Goal: Transaction & Acquisition: Purchase product/service

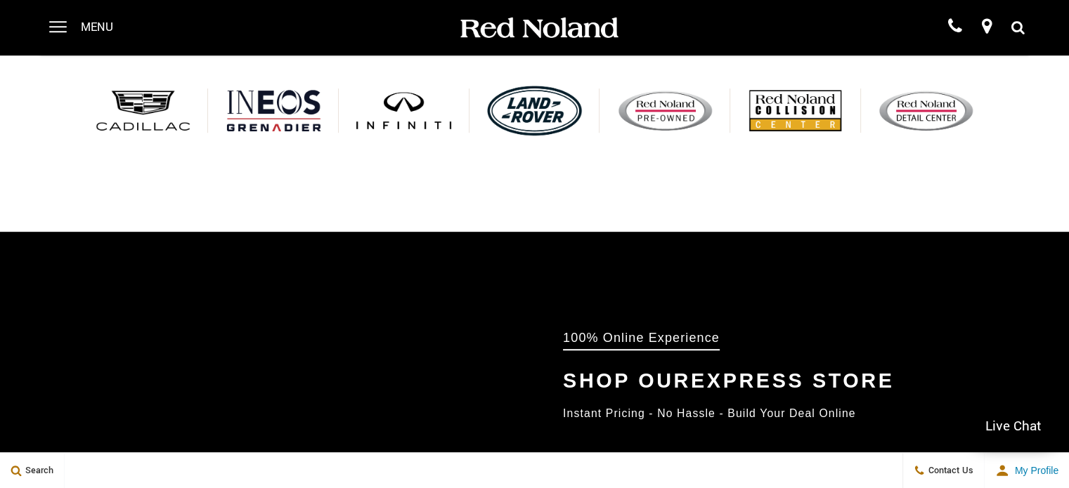
scroll to position [703, 0]
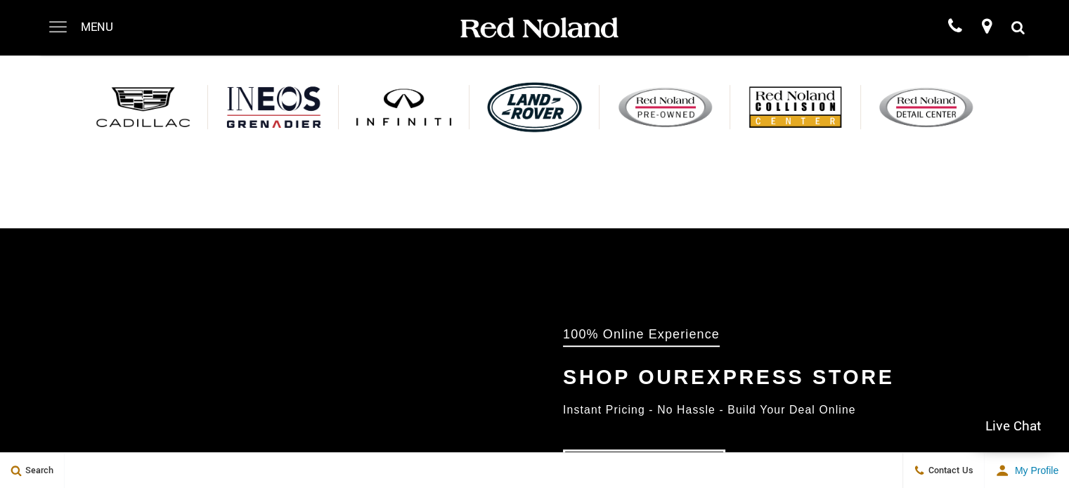
click at [56, 23] on span at bounding box center [58, 28] width 18 height 56
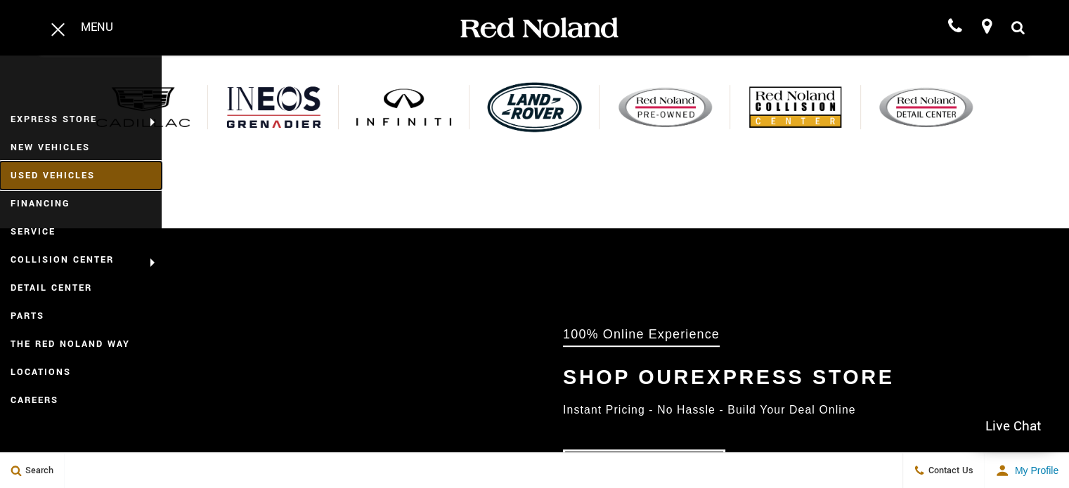
click at [52, 174] on link "Used Vehicles" at bounding box center [81, 176] width 162 height 28
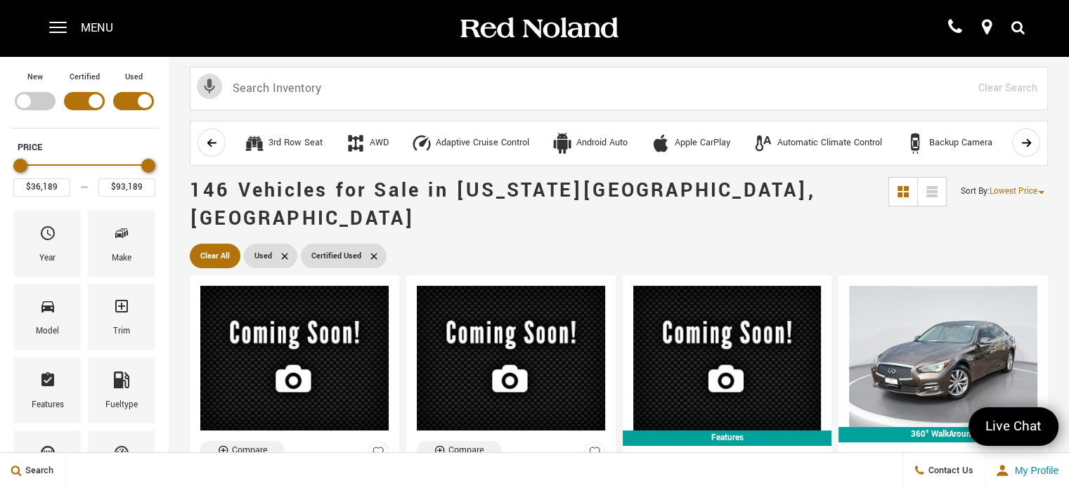
click at [65, 162] on div "Price" at bounding box center [84, 166] width 142 height 25
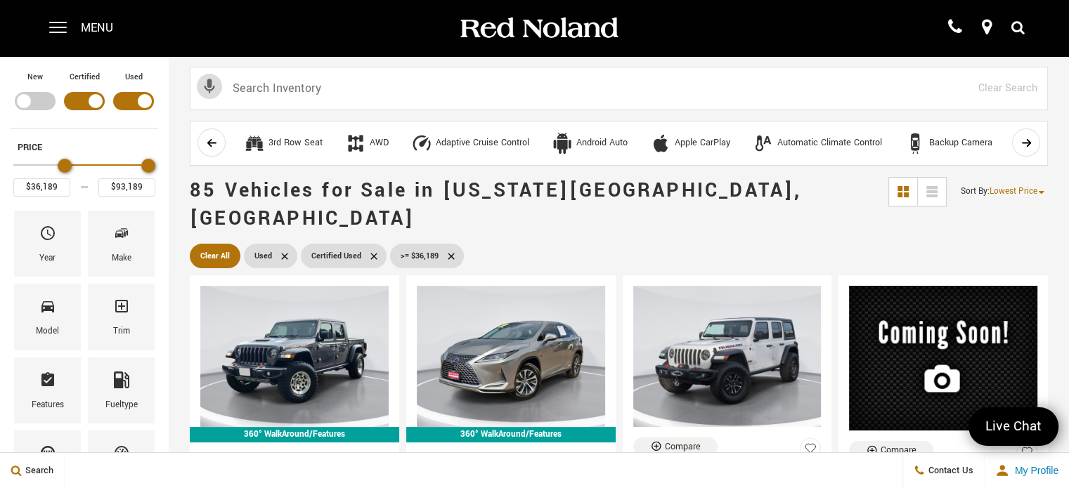
type input "$6,189"
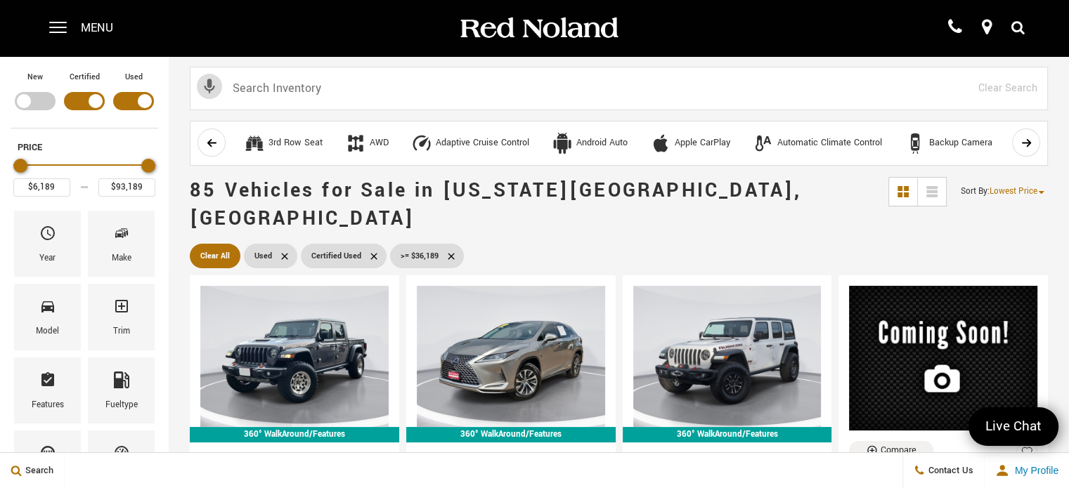
click at [15, 163] on div "Price" at bounding box center [84, 166] width 142 height 25
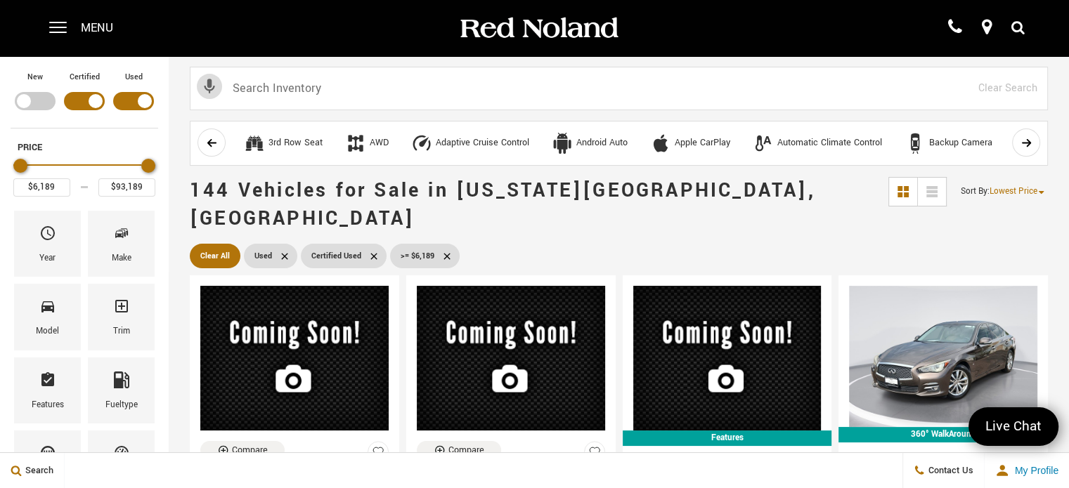
drag, startPoint x: 22, startPoint y: 163, endPoint x: 0, endPoint y: 166, distance: 22.1
click at [0, 166] on div "New Certified Used Type Price $6,189 $93,189 Year Make Model Trim Features Fuel…" at bounding box center [84, 361] width 169 height 611
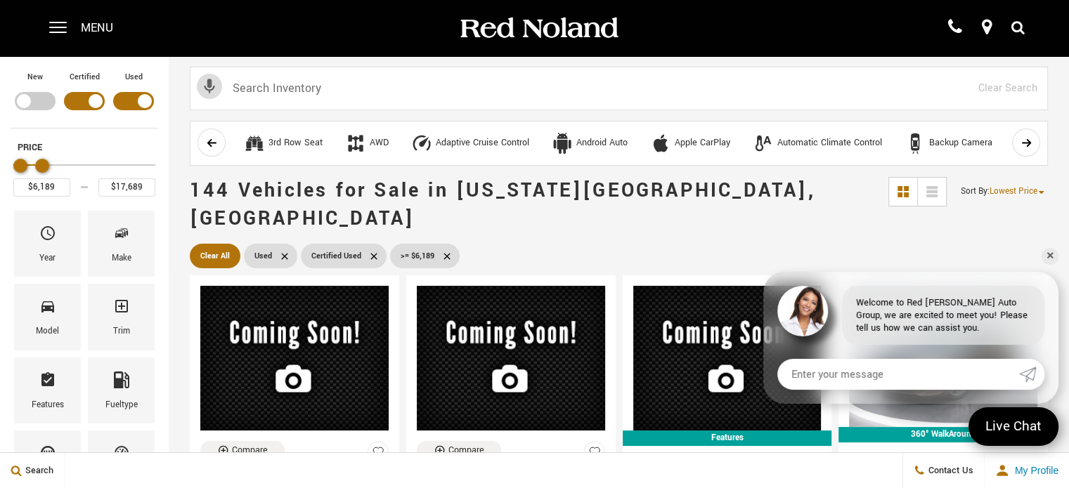
type input "$17,189"
drag, startPoint x: 148, startPoint y: 163, endPoint x: 37, endPoint y: 174, distance: 112.2
click at [37, 174] on div "Price" at bounding box center [84, 166] width 142 height 25
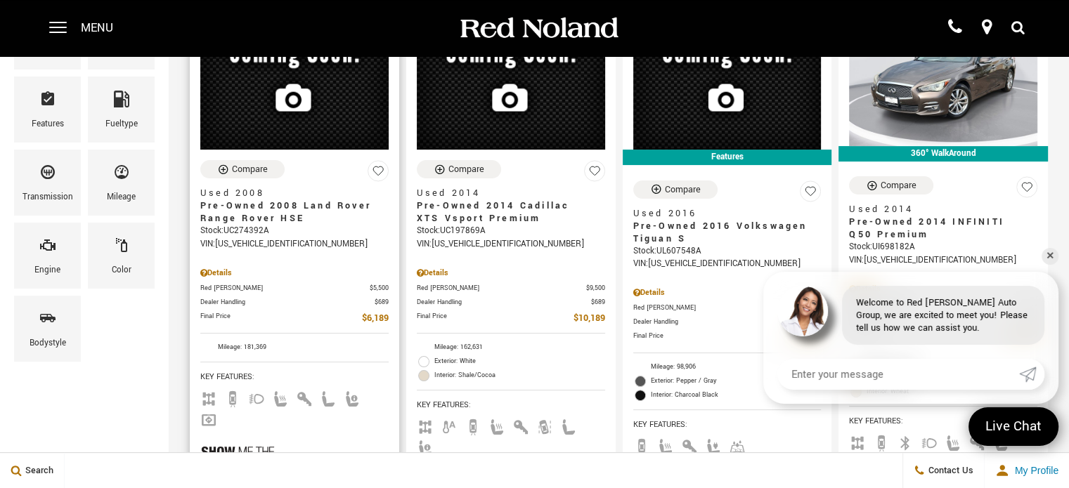
scroll to position [351, 0]
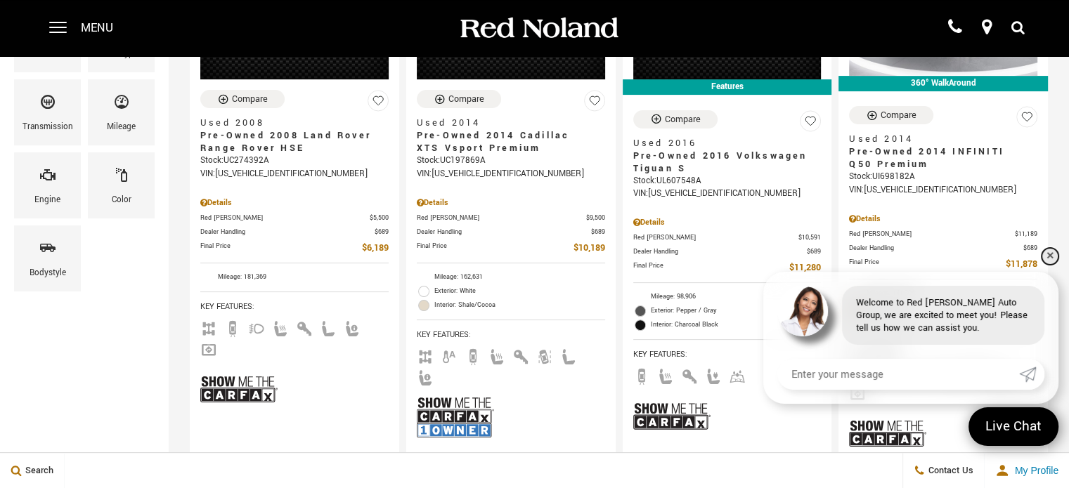
click at [1047, 252] on link "✕" at bounding box center [1049, 256] width 17 height 17
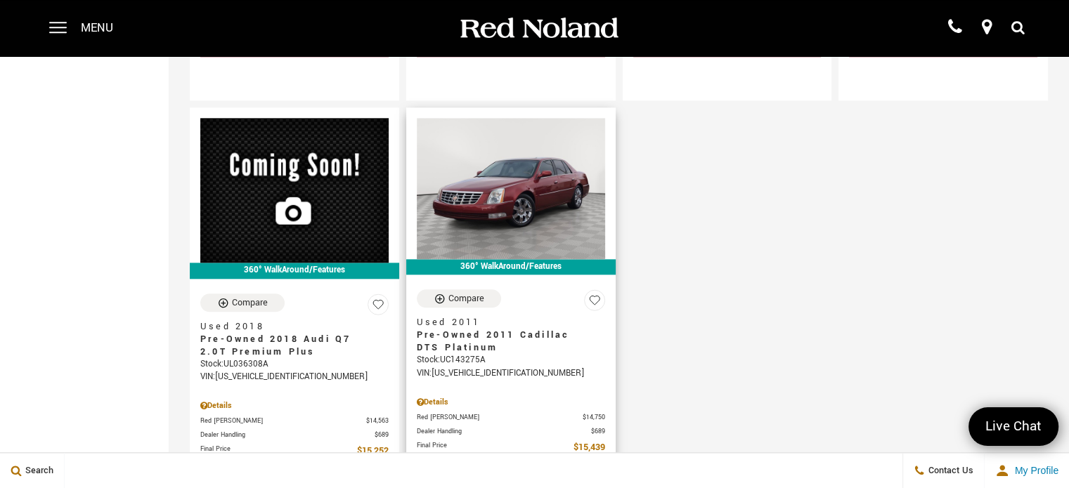
scroll to position [1475, 0]
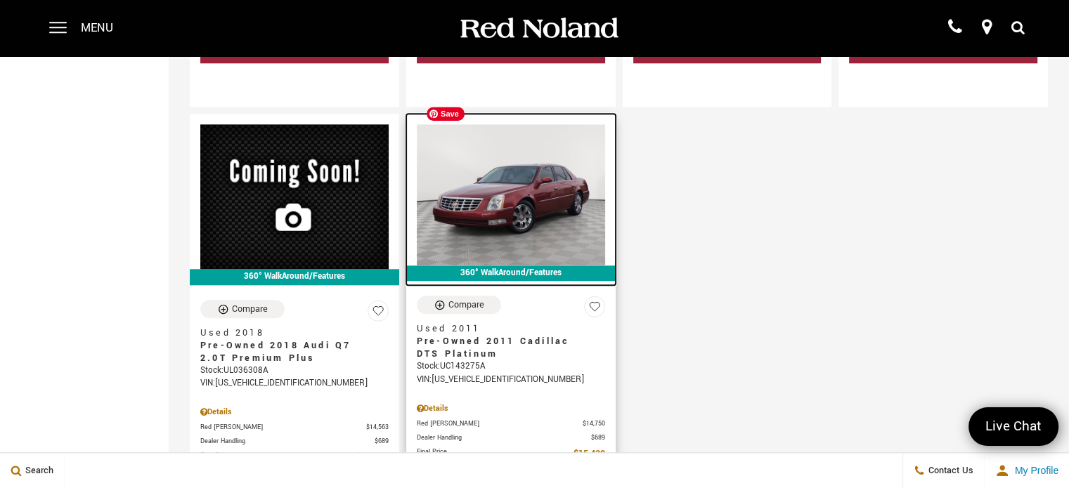
click at [534, 178] on img at bounding box center [511, 194] width 188 height 141
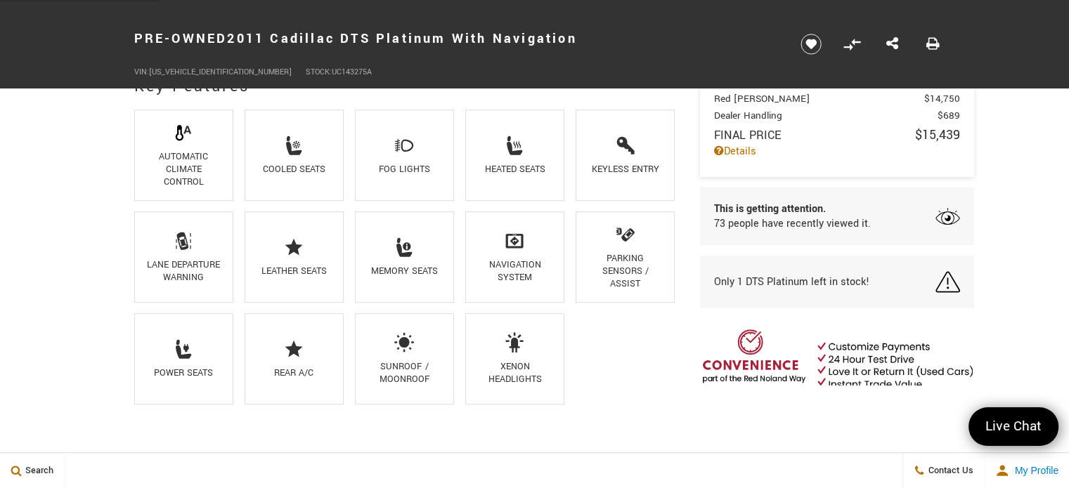
scroll to position [422, 0]
